Goal: Transaction & Acquisition: Book appointment/travel/reservation

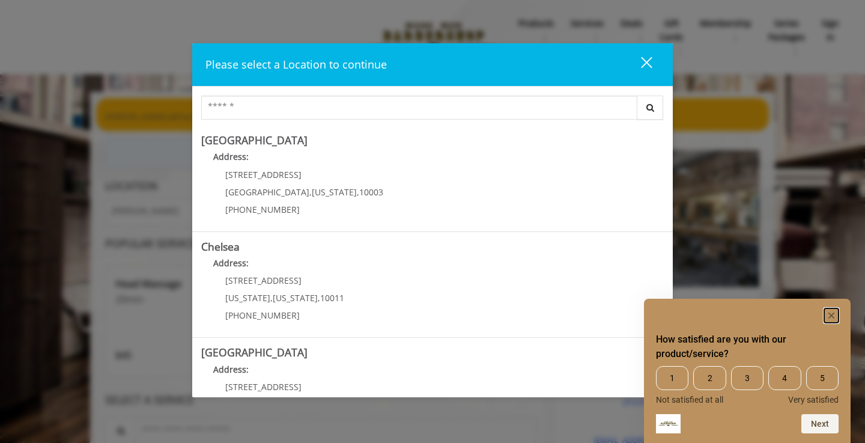
click at [834, 315] on rect "Hide survey" at bounding box center [831, 315] width 14 height 14
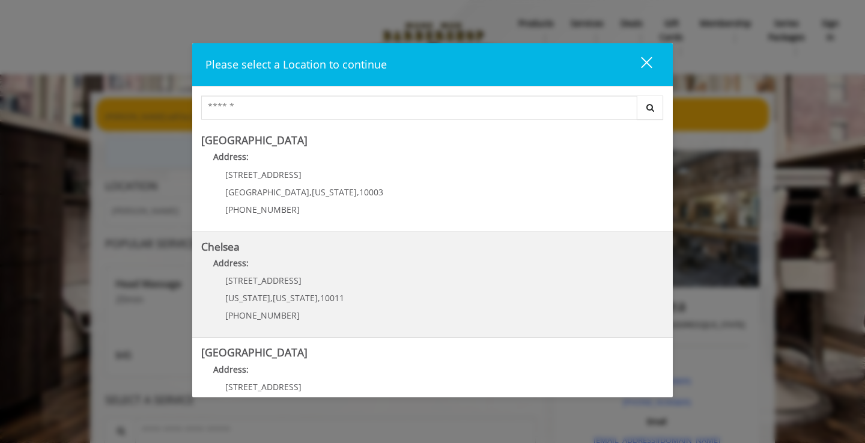
click at [471, 269] on p "Address:" at bounding box center [432, 266] width 463 height 19
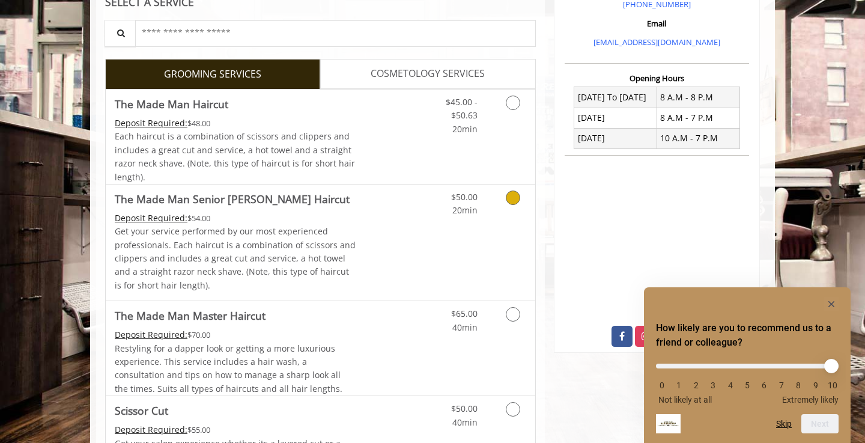
scroll to position [408, 0]
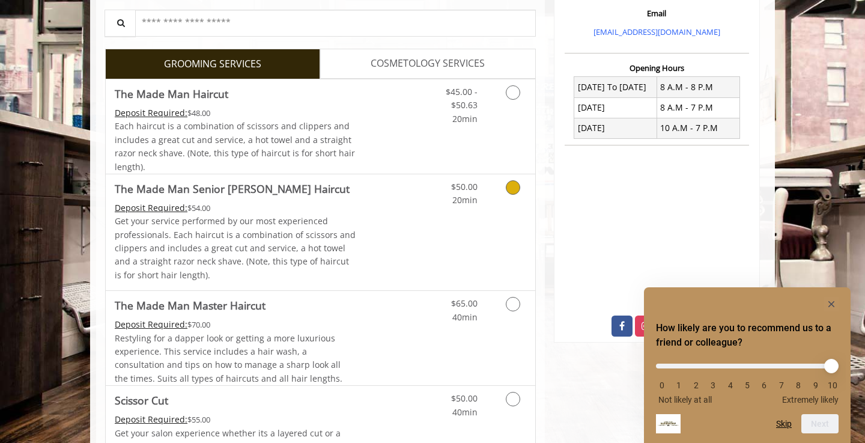
click at [511, 190] on icon "Grooming services" at bounding box center [513, 187] width 14 height 14
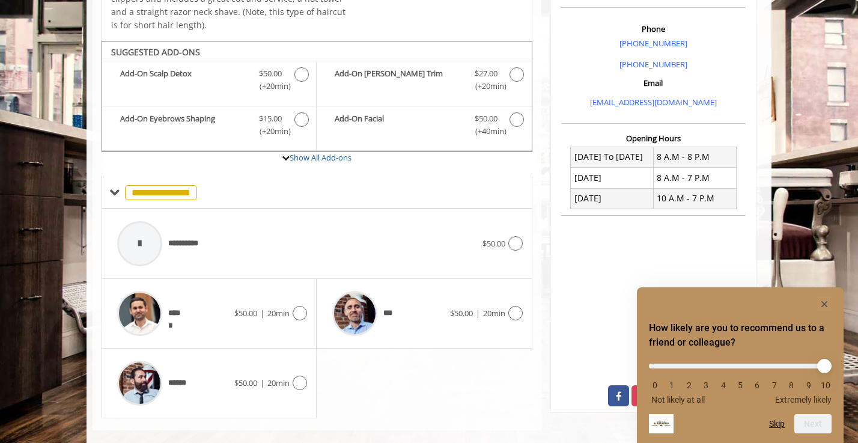
scroll to position [354, 0]
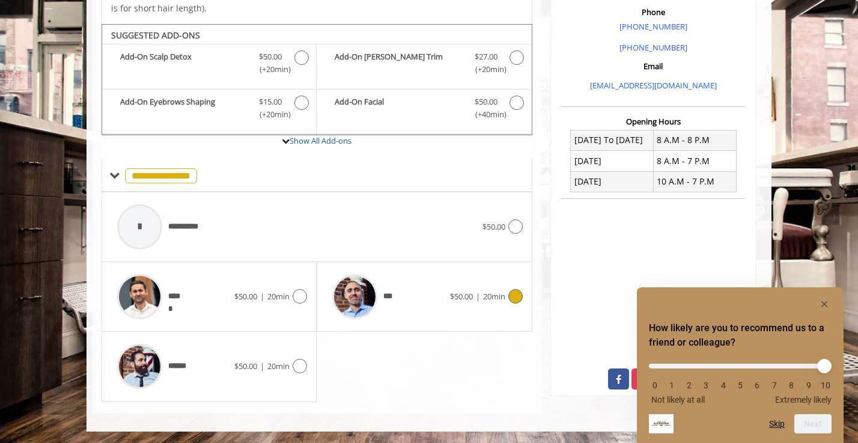
click at [517, 299] on icon at bounding box center [515, 296] width 14 height 14
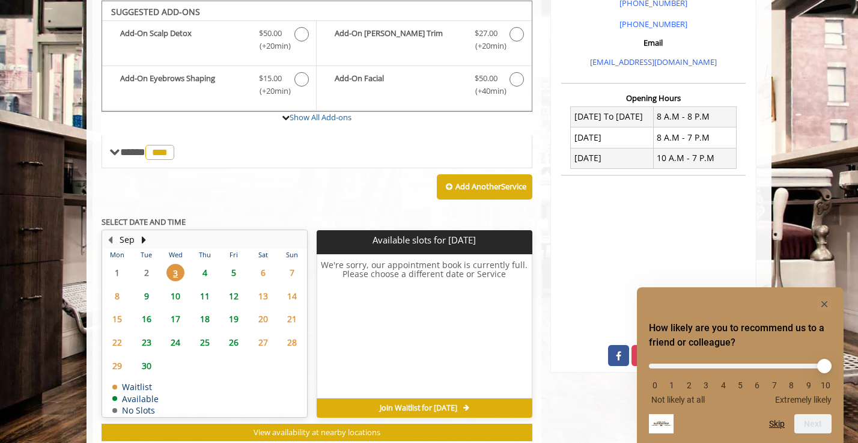
scroll to position [379, 0]
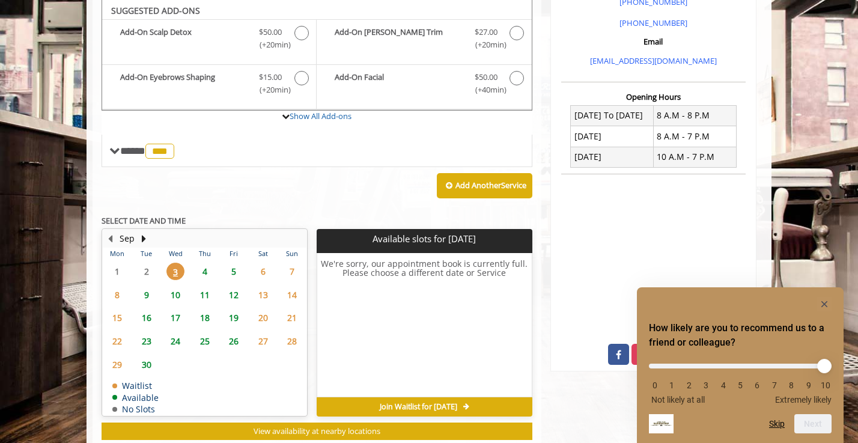
click at [235, 270] on span "5" at bounding box center [234, 271] width 18 height 17
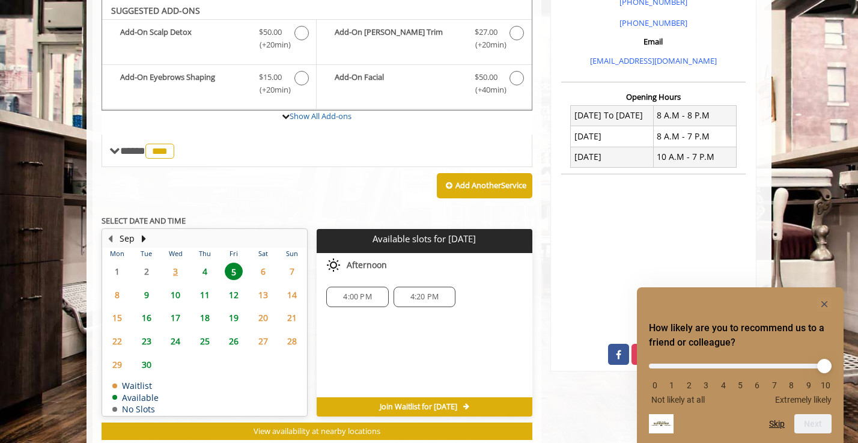
scroll to position [412, 0]
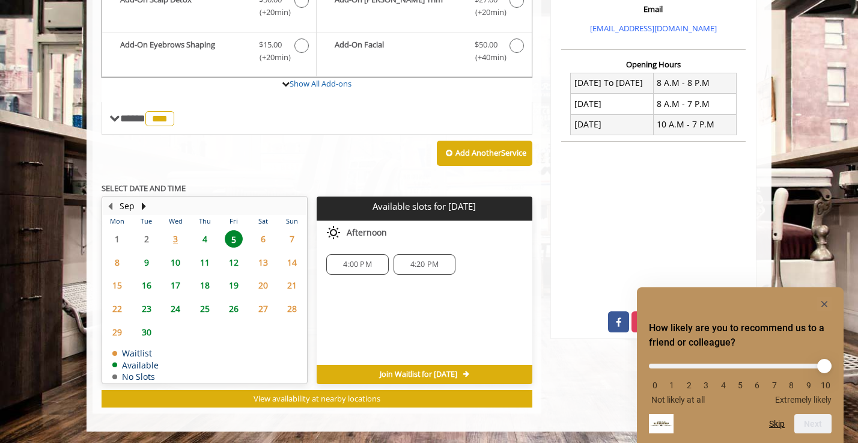
click at [365, 267] on span "4:00 PM" at bounding box center [357, 265] width 28 height 10
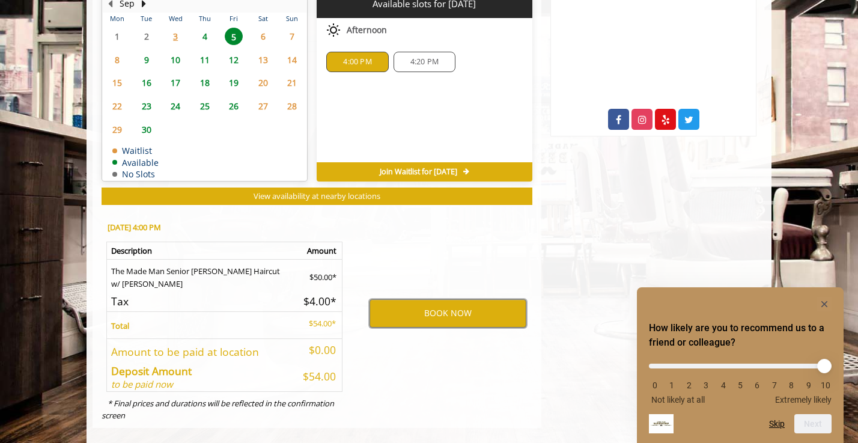
scroll to position [628, 0]
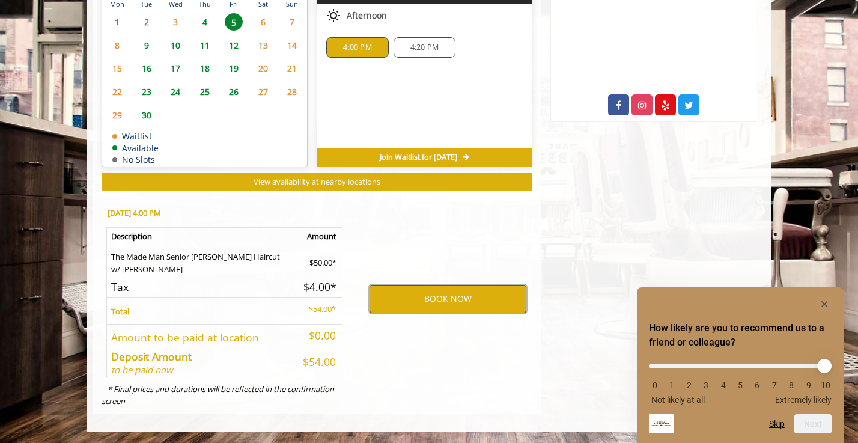
click at [452, 300] on button "BOOK NOW" at bounding box center [447, 299] width 157 height 28
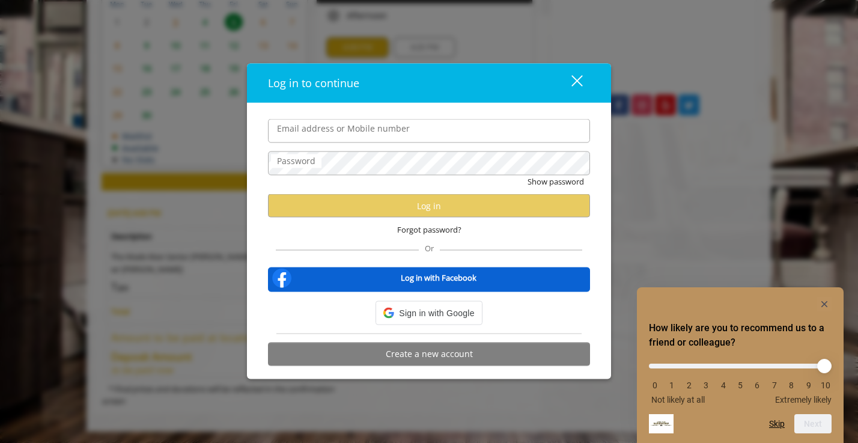
type input "**********"
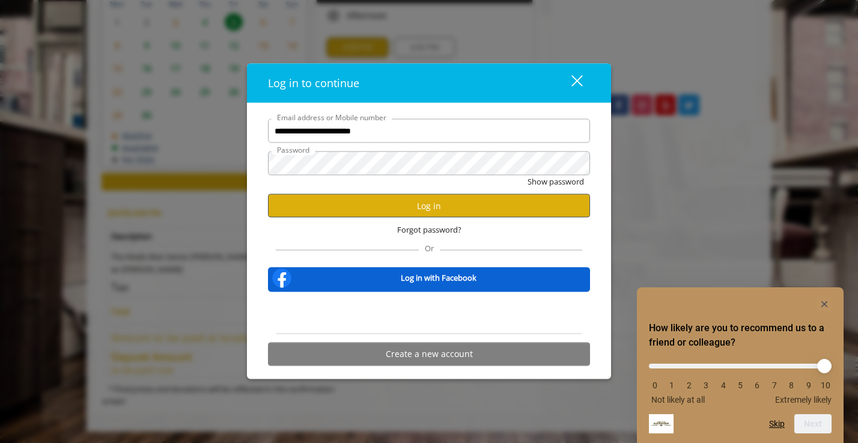
scroll to position [0, 0]
click at [416, 209] on button "Log in" at bounding box center [429, 205] width 322 height 23
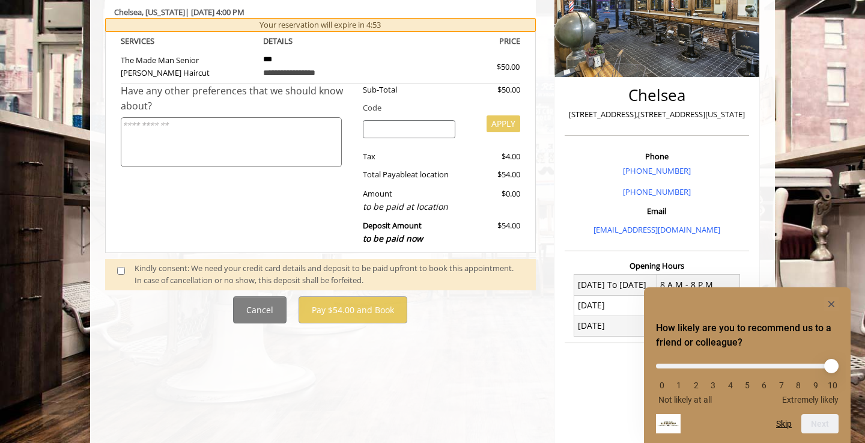
scroll to position [217, 0]
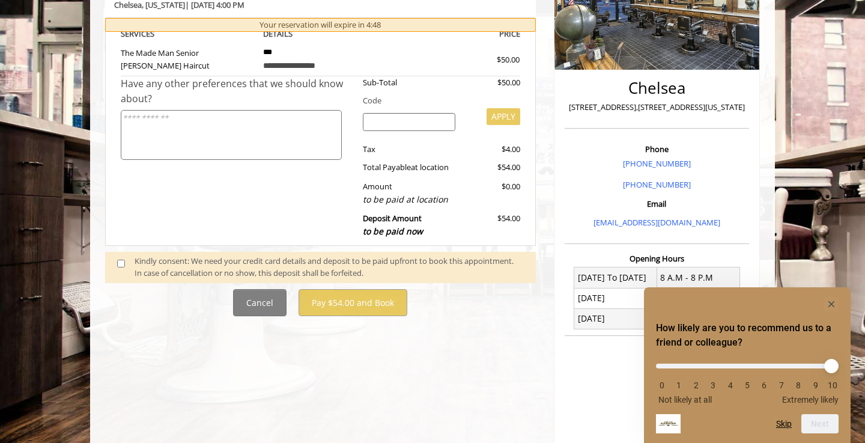
click at [114, 265] on span at bounding box center [125, 267] width 35 height 25
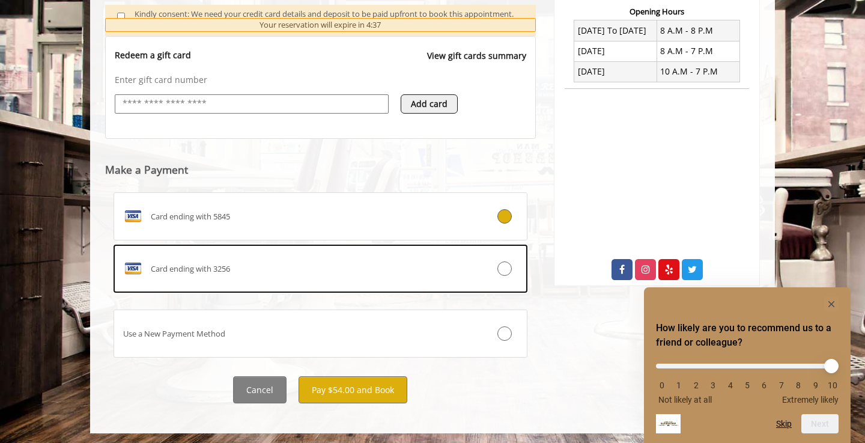
scroll to position [467, 0]
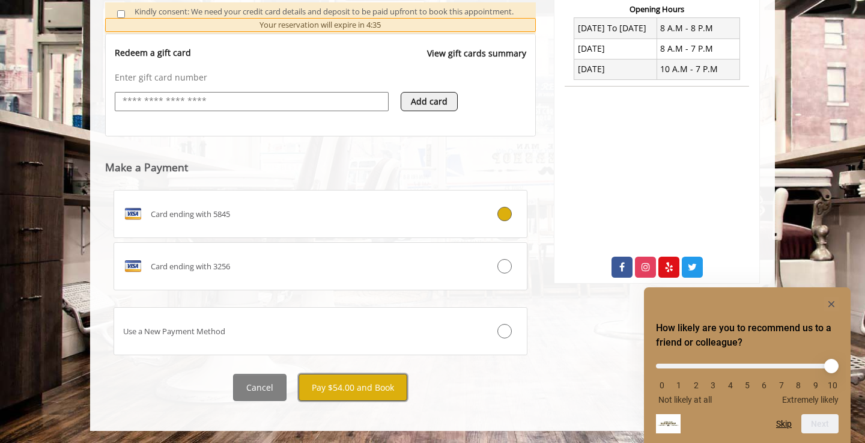
click at [375, 391] on button "Pay $54.00 and Book" at bounding box center [353, 387] width 109 height 27
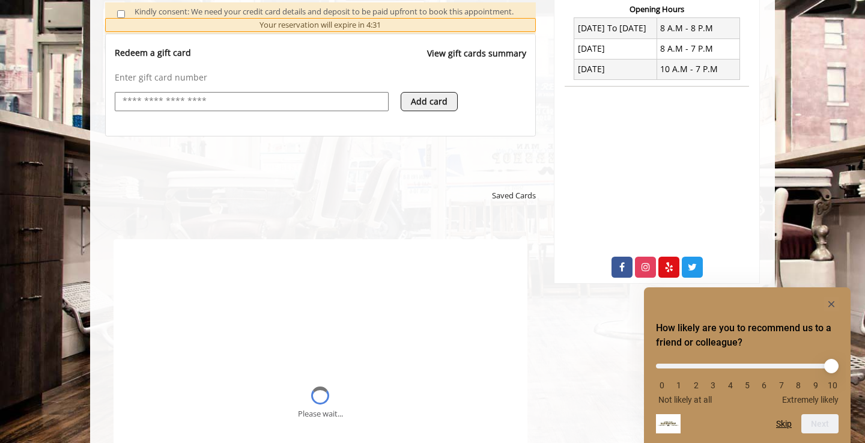
scroll to position [0, 0]
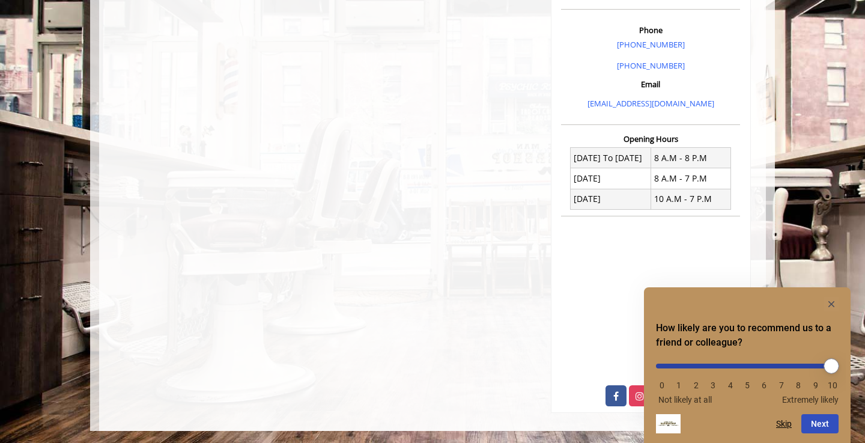
drag, startPoint x: 664, startPoint y: 366, endPoint x: 842, endPoint y: 364, distance: 177.8
click at [839, 364] on input "range" at bounding box center [747, 365] width 183 height 5
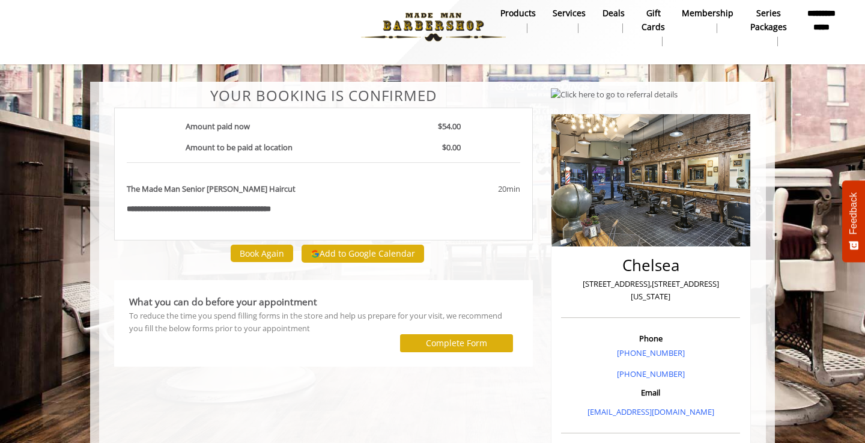
scroll to position [11, 0]
